Goal: Task Accomplishment & Management: Complete application form

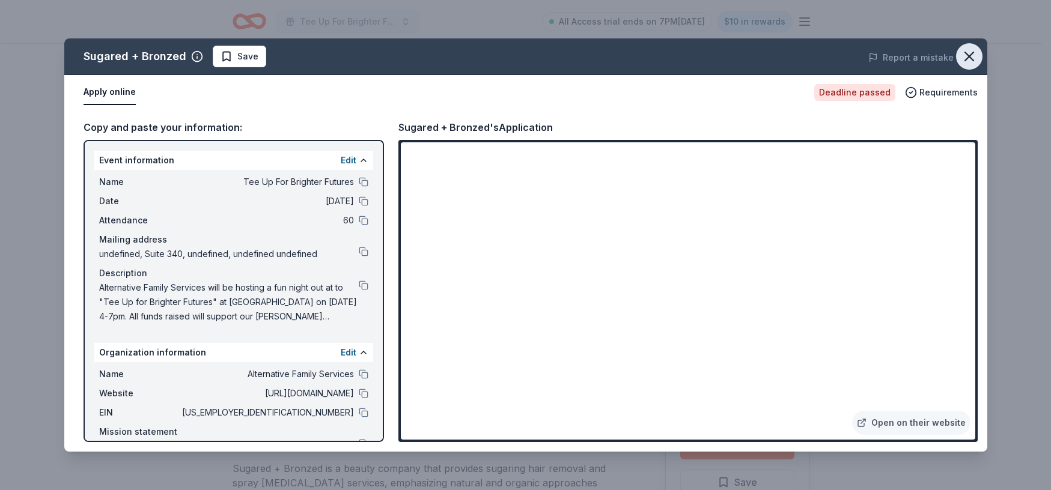
click at [974, 59] on icon "button" at bounding box center [969, 56] width 17 height 17
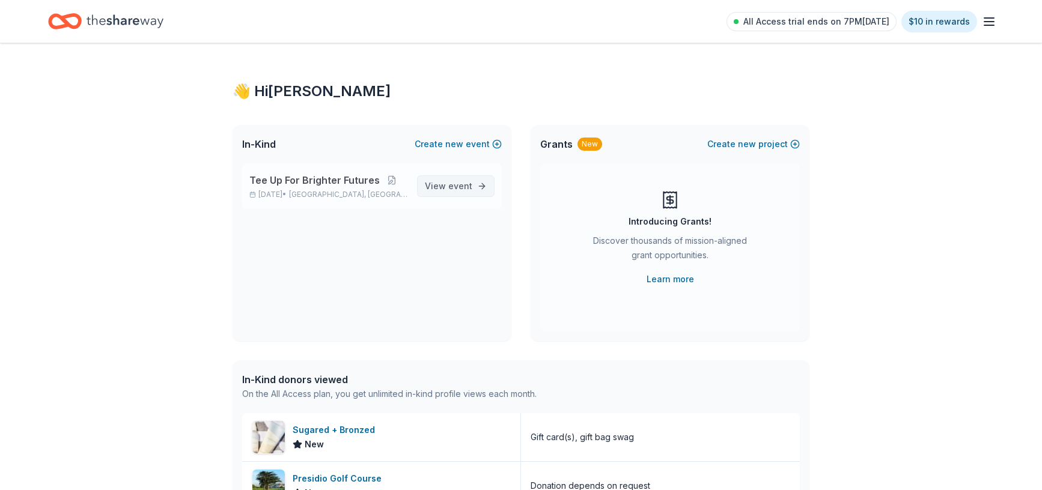
click at [478, 186] on link "View event" at bounding box center [456, 186] width 78 height 22
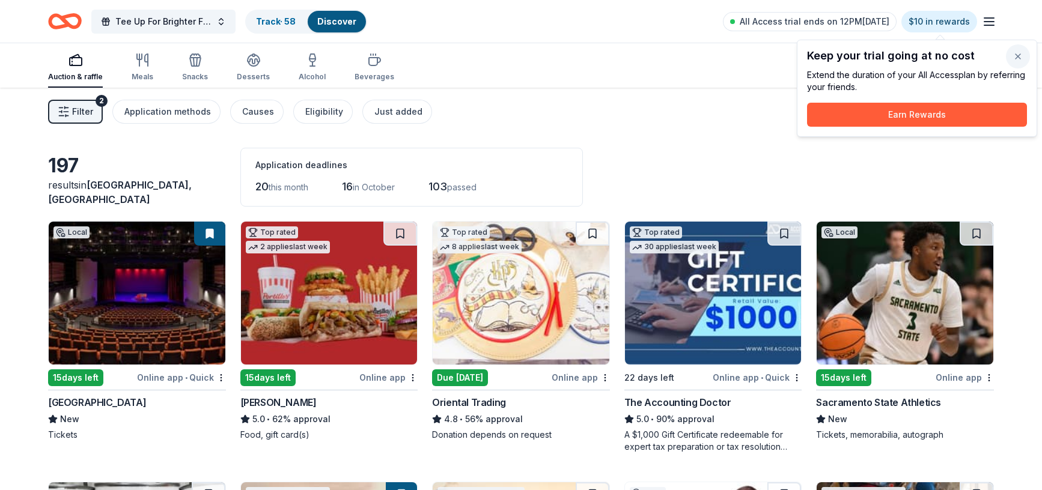
click at [1026, 60] on button "button" at bounding box center [1018, 56] width 24 height 24
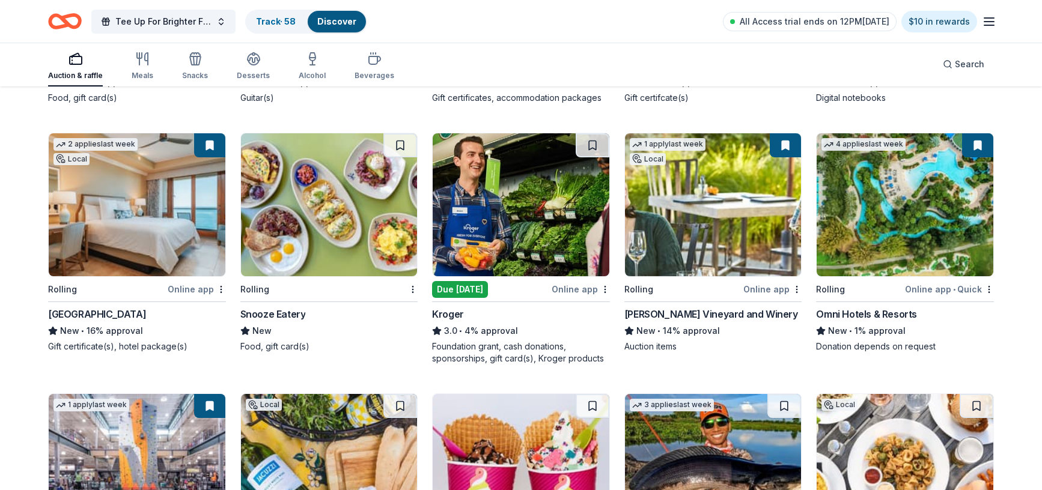
scroll to position [4220, 0]
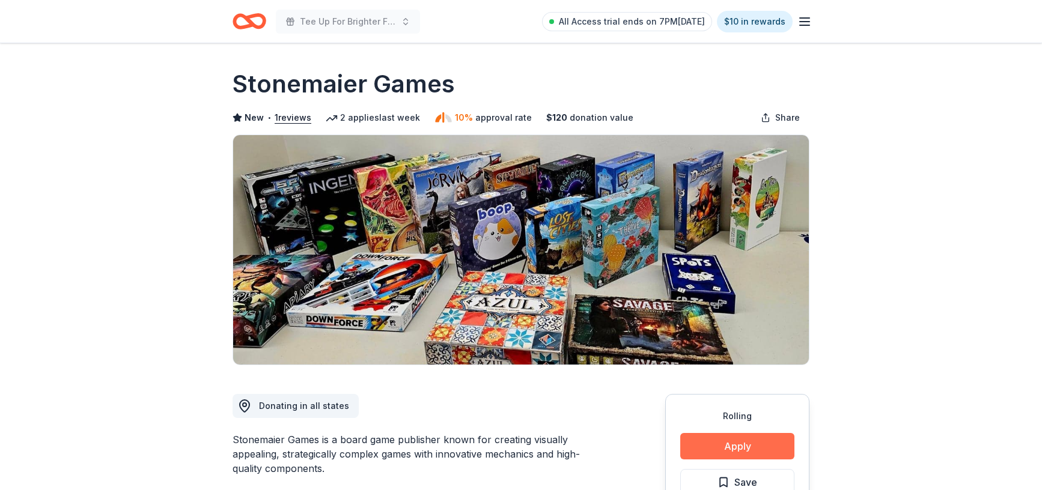
click at [738, 444] on button "Apply" at bounding box center [737, 446] width 114 height 26
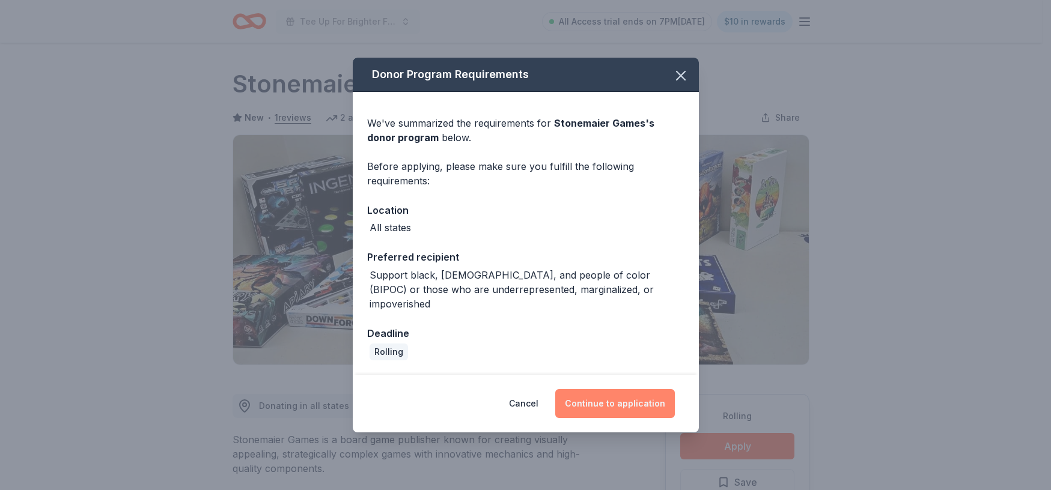
click at [624, 395] on button "Continue to application" at bounding box center [615, 403] width 120 height 29
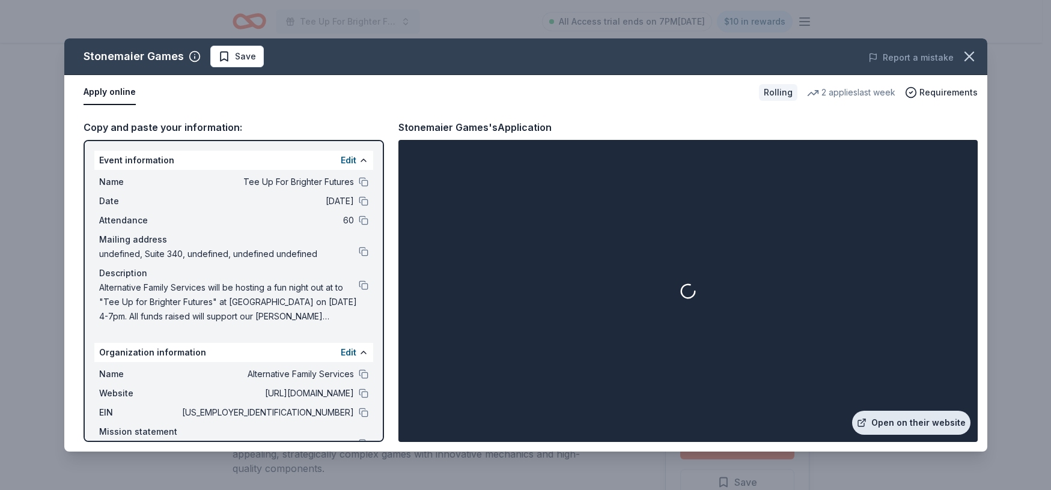
click at [914, 419] on link "Open on their website" at bounding box center [911, 423] width 118 height 24
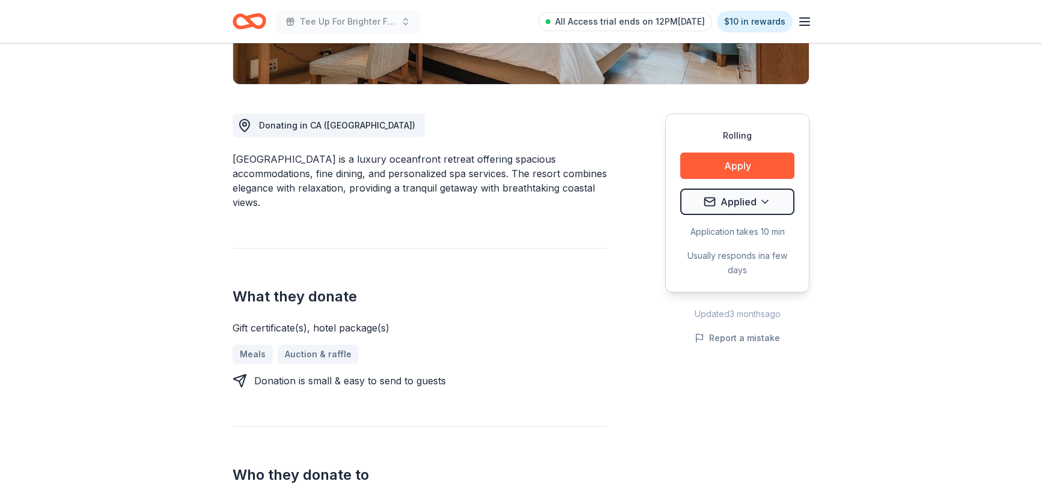
scroll to position [274, 0]
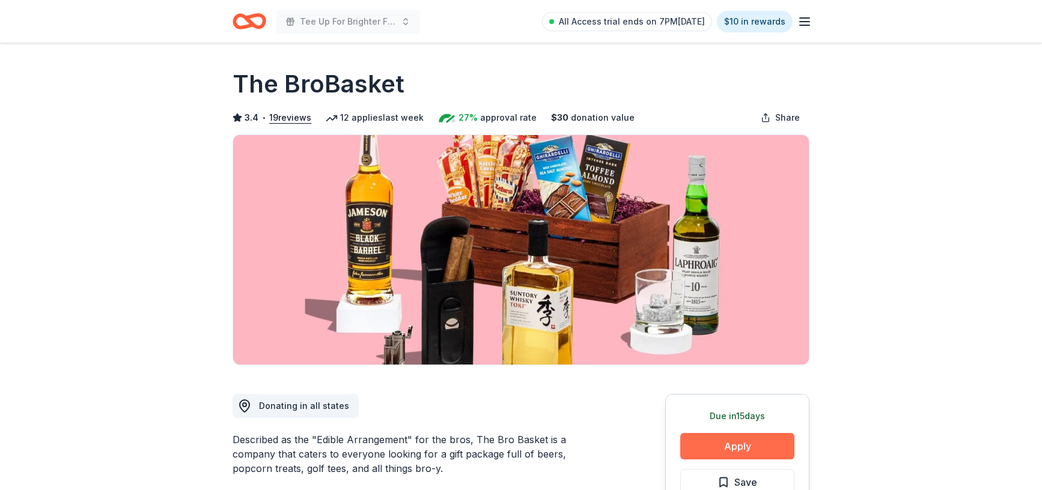
click at [779, 446] on button "Apply" at bounding box center [737, 446] width 114 height 26
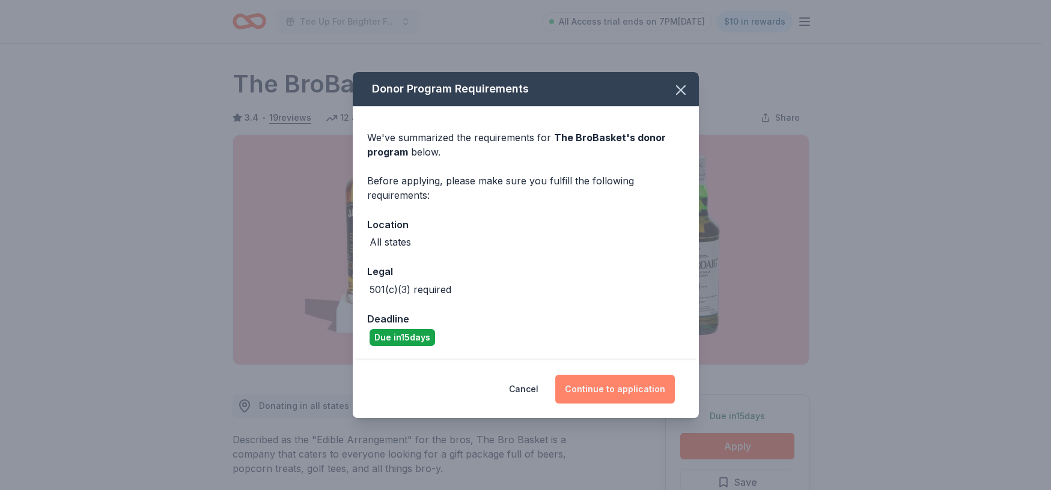
click at [624, 389] on button "Continue to application" at bounding box center [615, 389] width 120 height 29
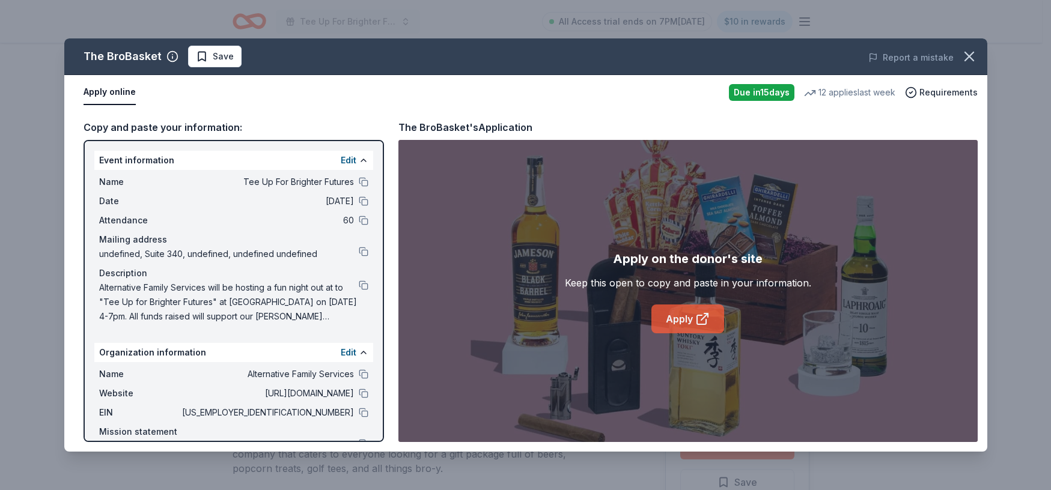
click at [681, 324] on link "Apply" at bounding box center [687, 319] width 73 height 29
click at [209, 59] on span "Save" at bounding box center [215, 56] width 38 height 14
click at [246, 54] on html "Tee Up For Brighter Futures All Access trial ends on 7PM, 9/22 $10 in rewards D…" at bounding box center [525, 245] width 1051 height 490
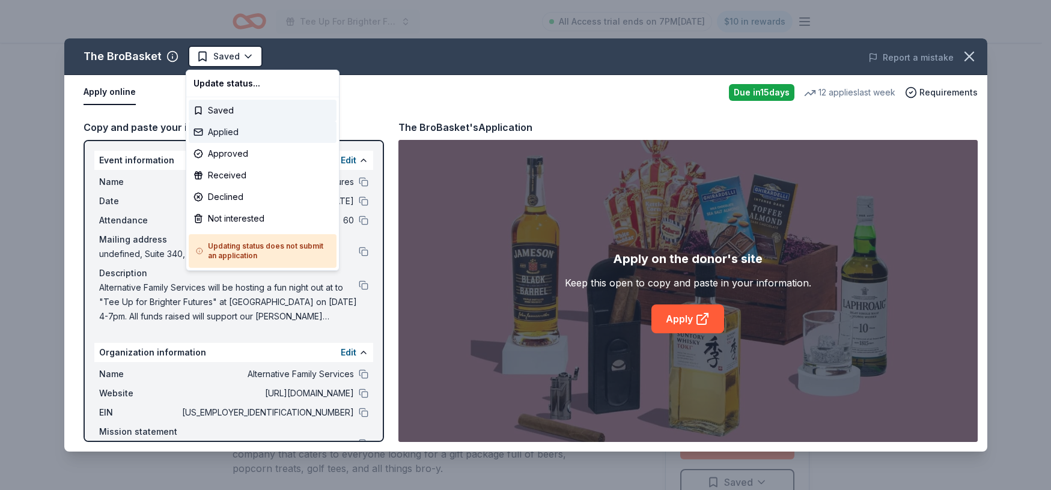
click at [252, 134] on div "Applied" at bounding box center [263, 132] width 148 height 22
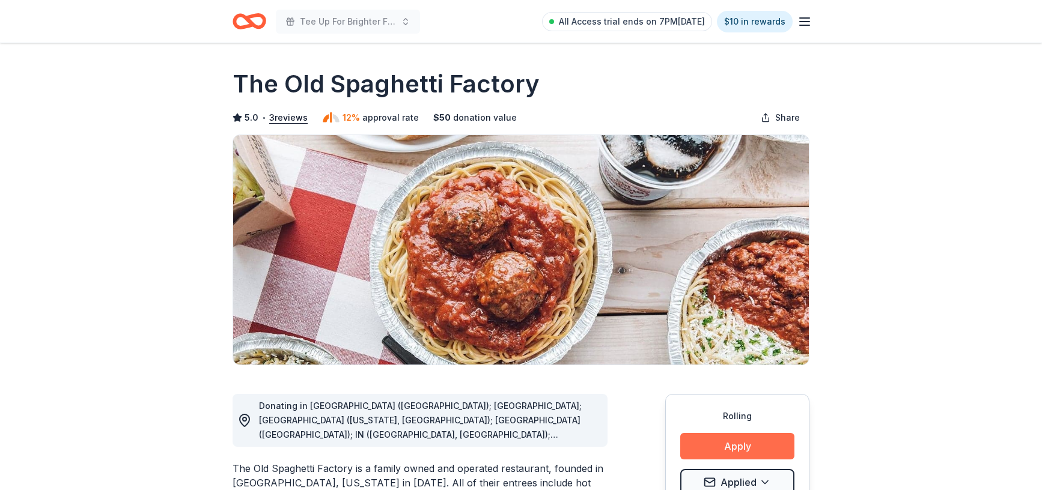
click at [715, 439] on button "Apply" at bounding box center [737, 446] width 114 height 26
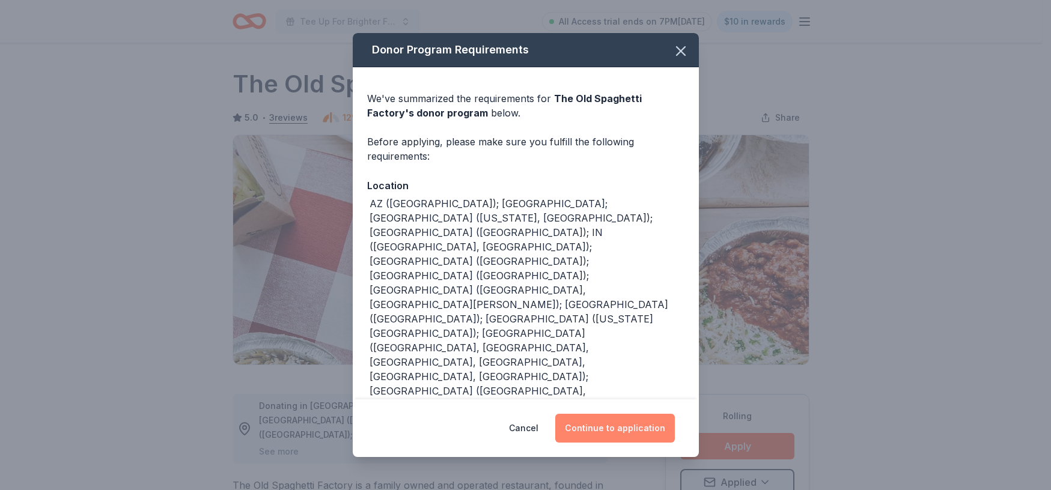
click at [618, 414] on button "Continue to application" at bounding box center [615, 428] width 120 height 29
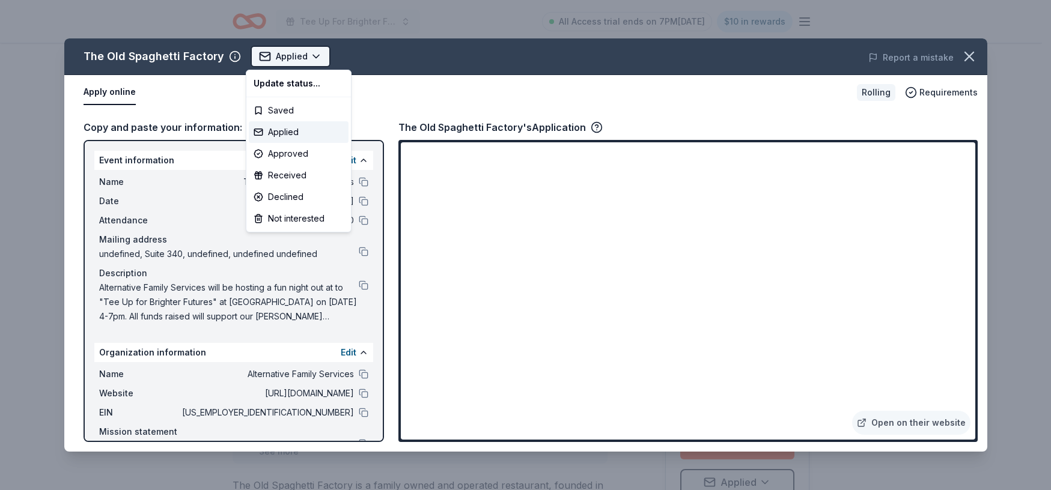
click at [315, 55] on html "Tee Up For Brighter Futures All Access trial ends on 7PM, 9/22 $10 in rewards R…" at bounding box center [525, 245] width 1051 height 490
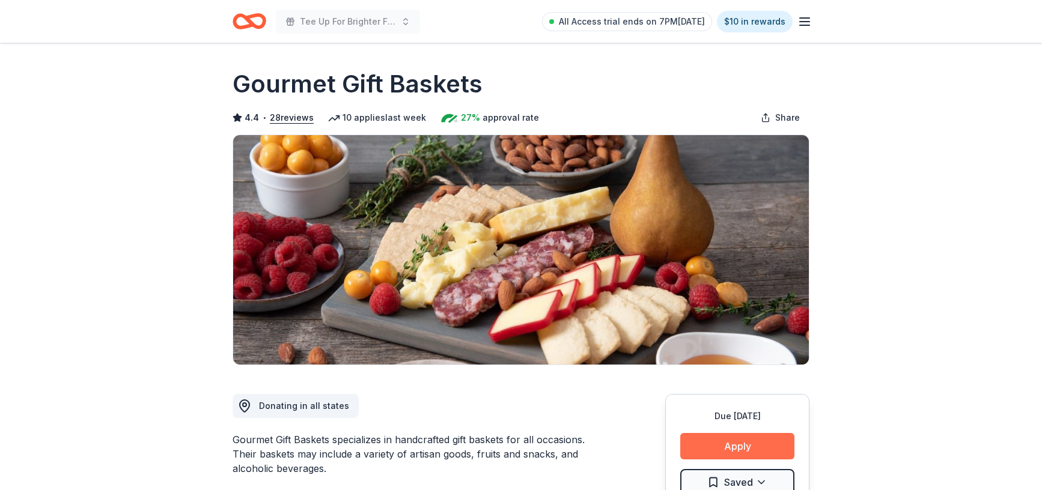
click at [711, 441] on button "Apply" at bounding box center [737, 446] width 114 height 26
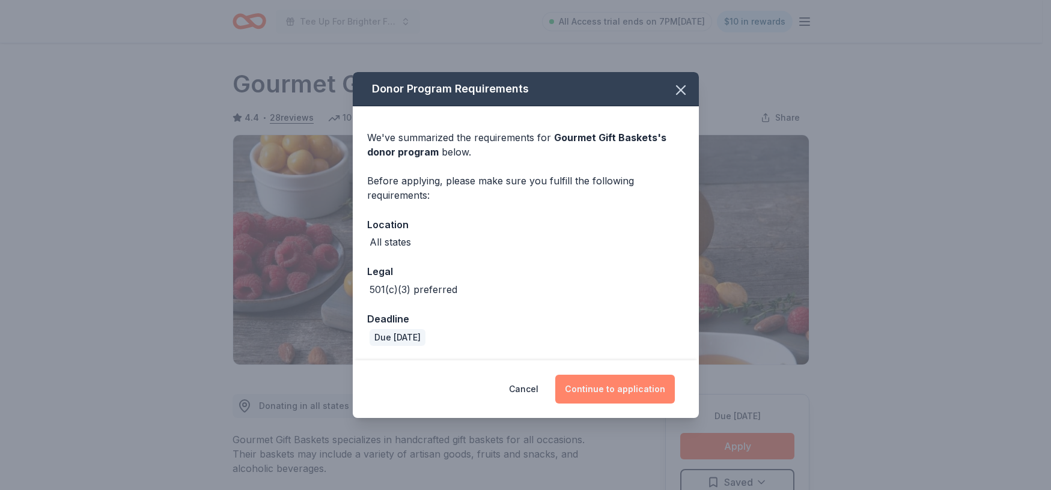
click at [614, 379] on button "Continue to application" at bounding box center [615, 389] width 120 height 29
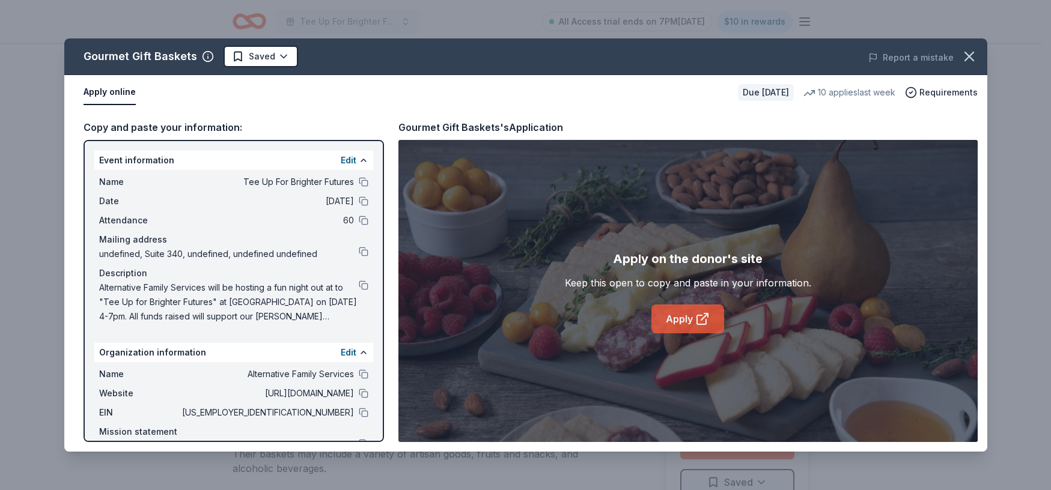
click at [675, 318] on link "Apply" at bounding box center [687, 319] width 73 height 29
